Goal: Transaction & Acquisition: Purchase product/service

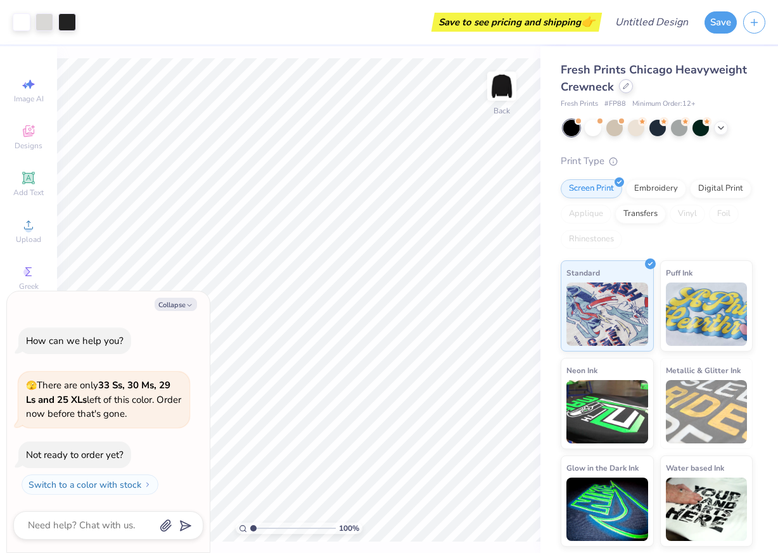
click at [627, 88] on icon at bounding box center [626, 86] width 6 height 6
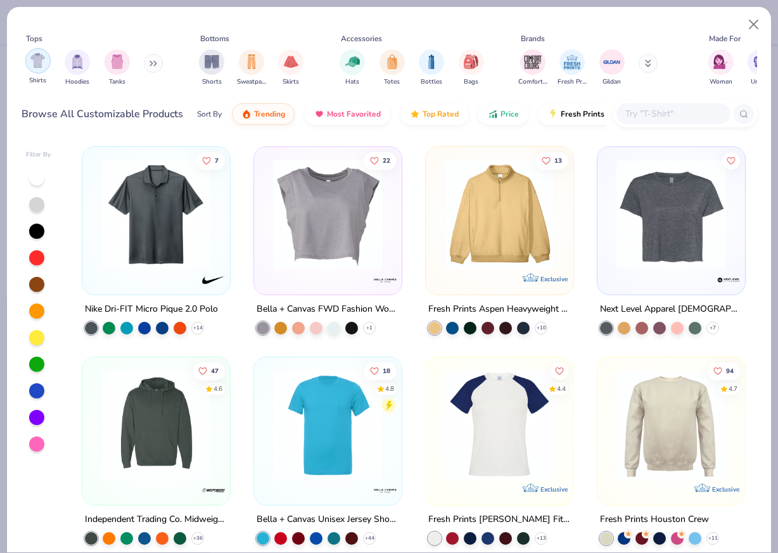
click at [40, 63] on img "filter for Shirts" at bounding box center [37, 60] width 15 height 15
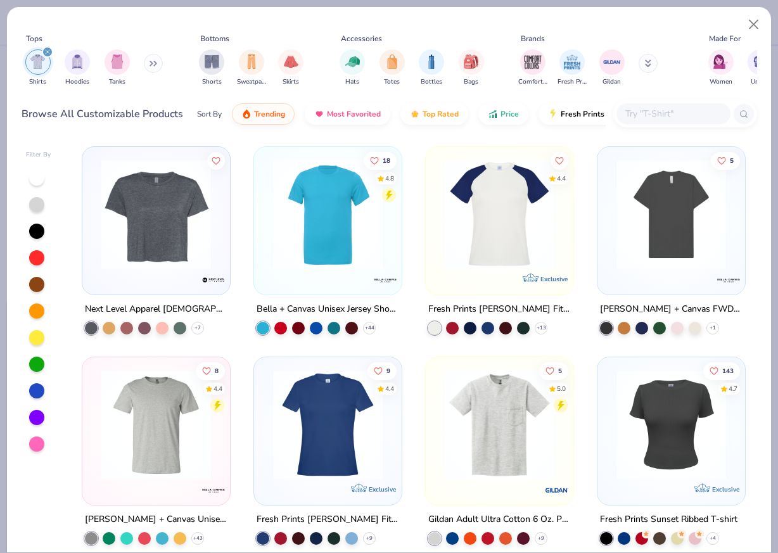
click at [313, 233] on img at bounding box center [328, 215] width 122 height 110
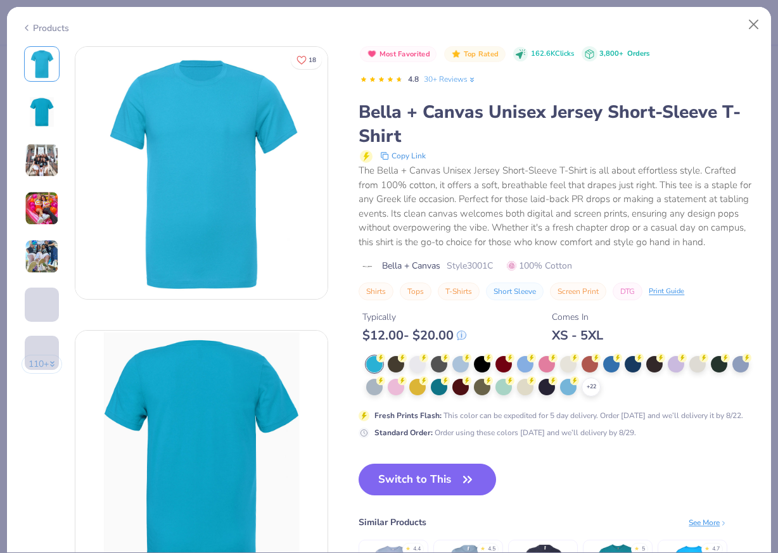
click at [441, 480] on button "Switch to This" at bounding box center [428, 480] width 138 height 32
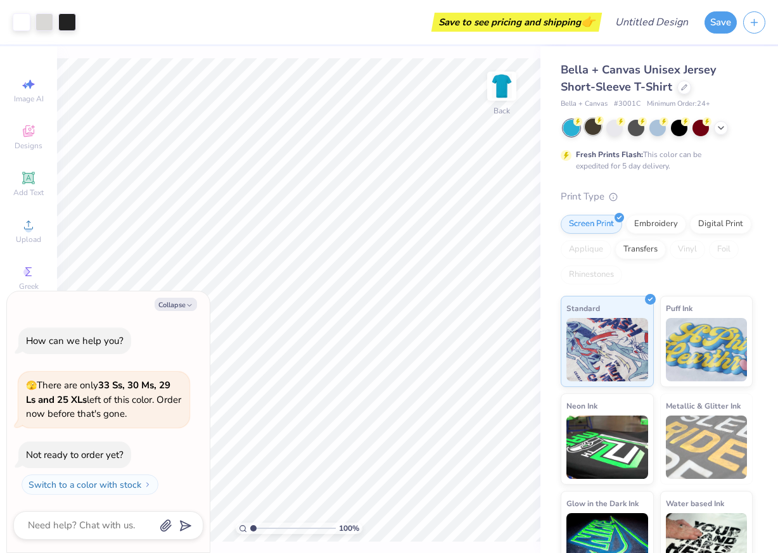
click at [591, 127] on div at bounding box center [593, 127] width 16 height 16
click at [634, 129] on div at bounding box center [636, 127] width 16 height 16
click at [679, 130] on div at bounding box center [679, 127] width 16 height 16
click at [641, 129] on div at bounding box center [636, 127] width 16 height 16
click at [724, 126] on icon at bounding box center [721, 127] width 10 height 10
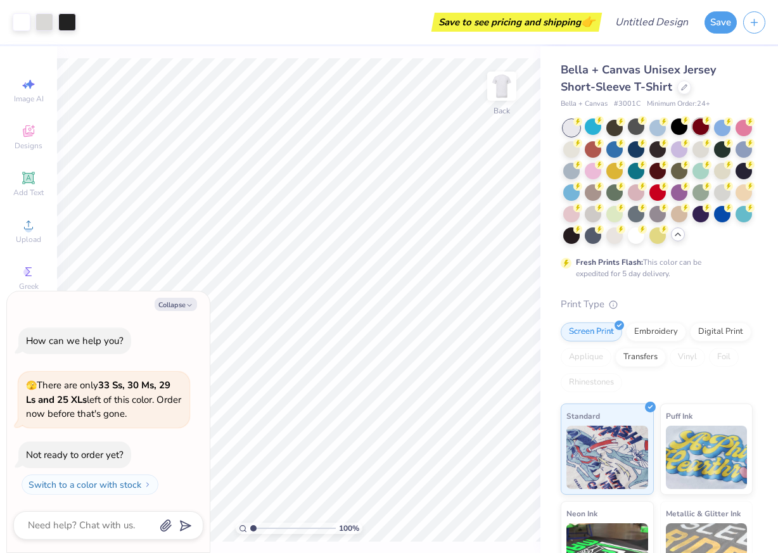
click at [700, 132] on div at bounding box center [701, 127] width 16 height 16
click at [700, 169] on div at bounding box center [701, 170] width 16 height 16
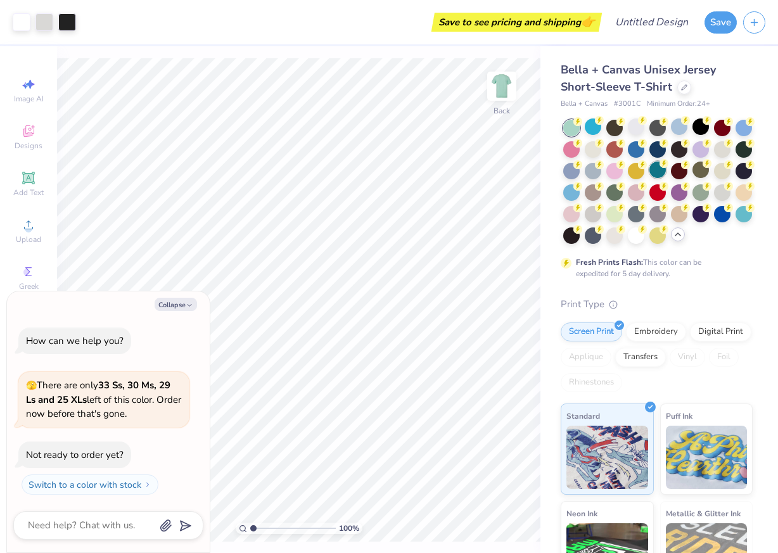
click at [659, 173] on div at bounding box center [658, 170] width 16 height 16
click at [636, 174] on div at bounding box center [636, 170] width 16 height 16
click at [717, 216] on div at bounding box center [722, 213] width 16 height 16
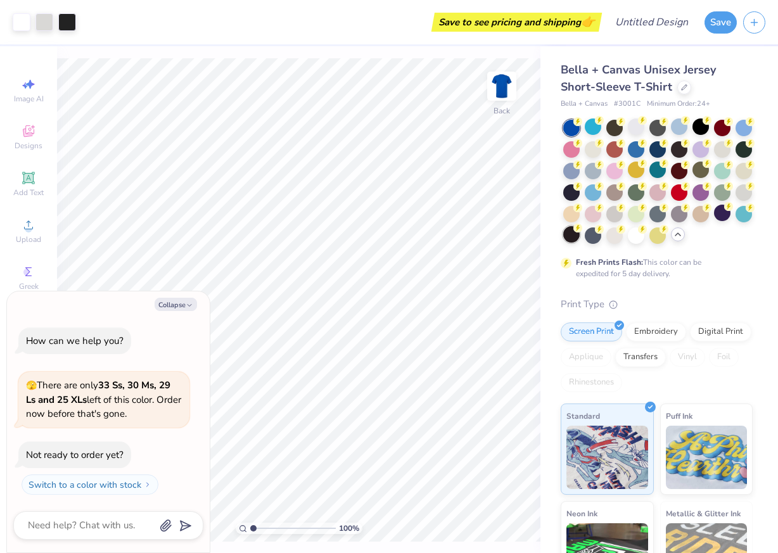
click at [574, 239] on div at bounding box center [571, 234] width 16 height 16
click at [179, 301] on button "Collapse" at bounding box center [176, 304] width 42 height 13
type textarea "x"
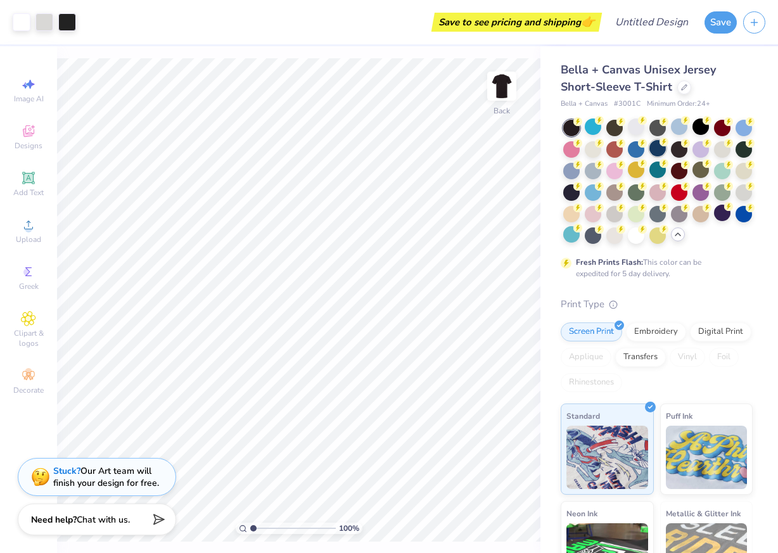
click at [657, 150] on div at bounding box center [658, 148] width 16 height 16
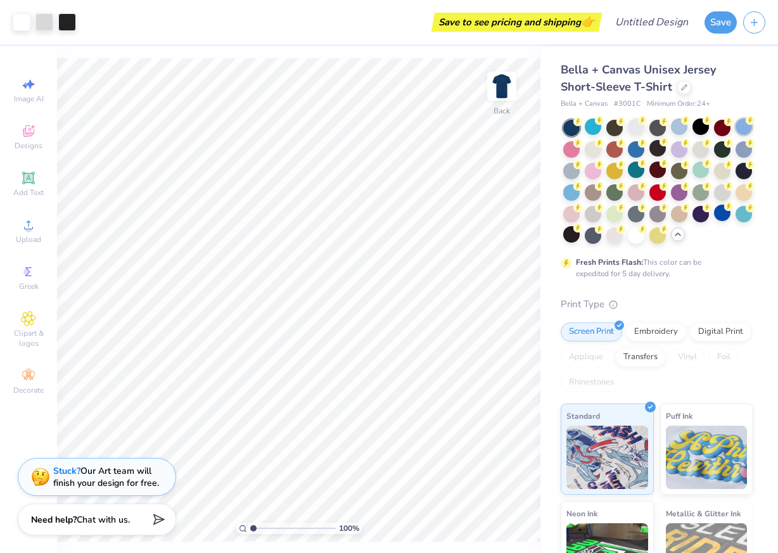
click at [745, 132] on div at bounding box center [744, 127] width 16 height 16
click at [572, 196] on div at bounding box center [571, 191] width 16 height 16
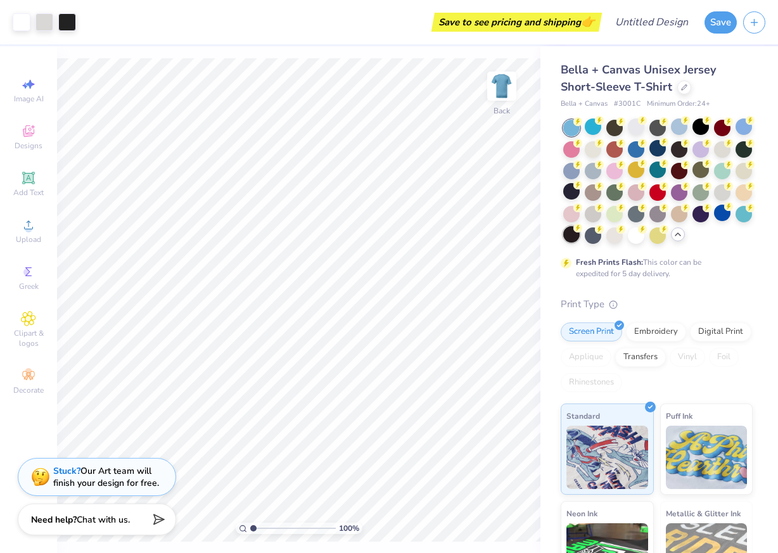
click at [567, 239] on div at bounding box center [571, 234] width 16 height 16
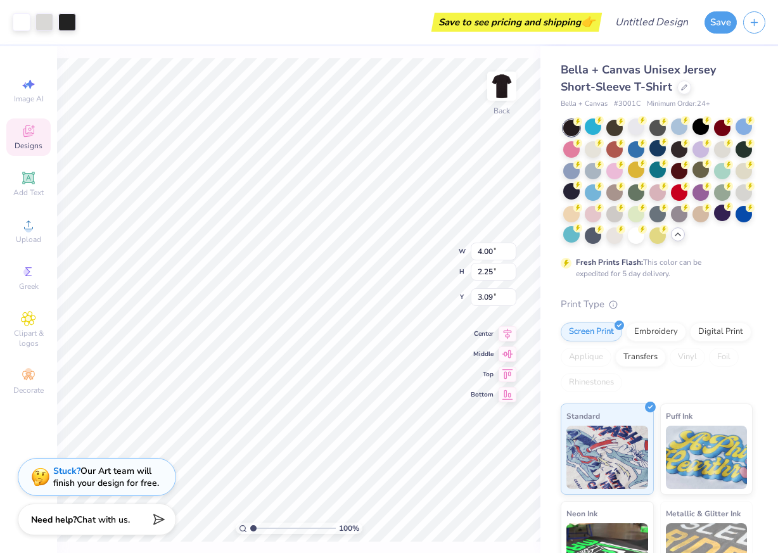
type input "3.00"
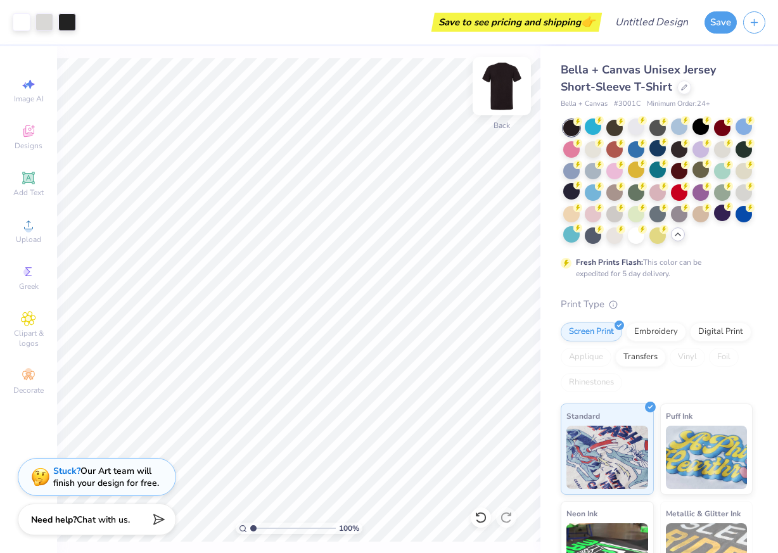
click at [504, 84] on img at bounding box center [502, 86] width 51 height 51
click at [499, 82] on img at bounding box center [502, 86] width 51 height 51
click at [505, 79] on div "100 % Back W 4.00 4.00 " H 2.25 2.25 " Y 3.00 3.00 " Center Middle Top Bottom" at bounding box center [299, 299] width 484 height 507
click at [498, 91] on img at bounding box center [502, 86] width 51 height 51
